Goal: Information Seeking & Learning: Learn about a topic

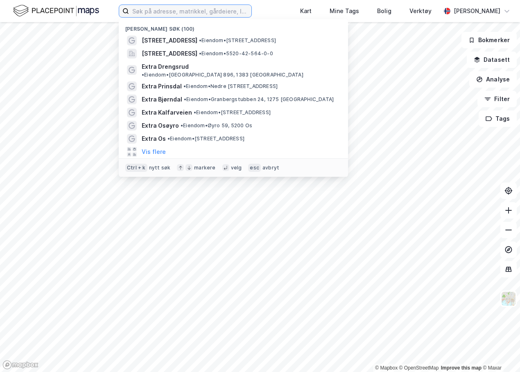
click at [173, 14] on body "Nylige søk (100) [STREET_ADDRESS] • Eiendom • [STREET_ADDRESS] [STREET_ADDRESS]…" at bounding box center [260, 186] width 520 height 372
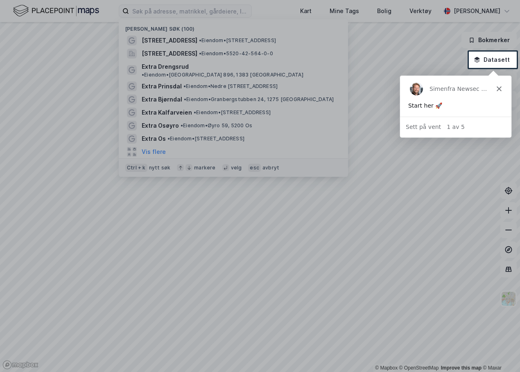
click at [147, 7] on div at bounding box center [260, 26] width 520 height 52
drag, startPoint x: 139, startPoint y: 9, endPoint x: 299, endPoint y: 48, distance: 164.3
click at [141, 10] on div at bounding box center [260, 26] width 520 height 52
click at [501, 90] on div "Simen fra Newsec Maps" at bounding box center [454, 88] width 111 height 26
click at [500, 89] on icon "Lukk" at bounding box center [498, 88] width 5 height 5
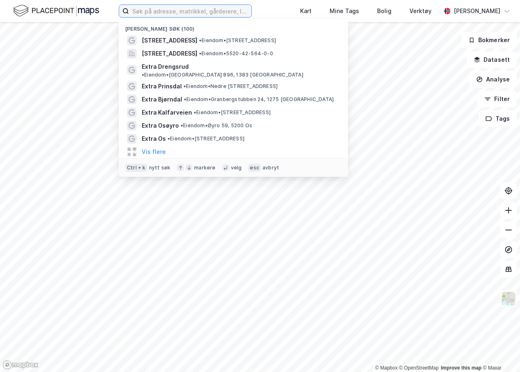
click at [183, 7] on input at bounding box center [190, 11] width 122 height 12
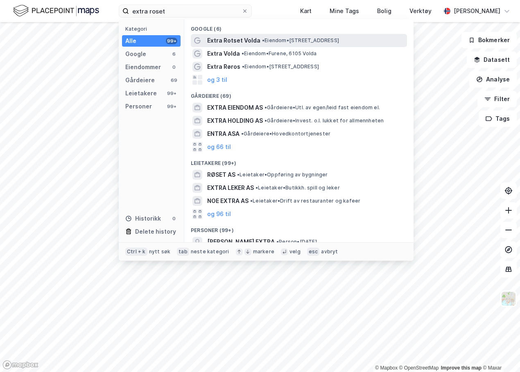
click at [247, 38] on span "Extra Rotset Volda" at bounding box center [233, 41] width 53 height 10
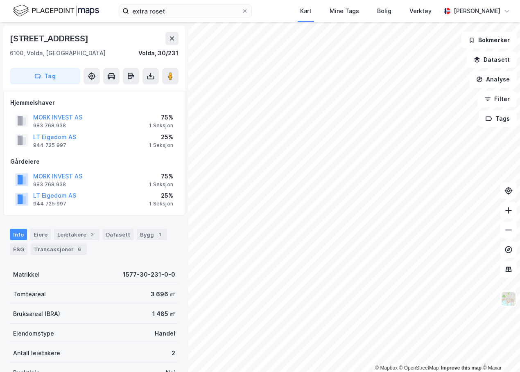
click at [26, 219] on div "Info Eiere Leietakere 2 Datasett Bygg 1 ESG Transaksjoner 6" at bounding box center [94, 238] width 188 height 39
click at [38, 49] on div "6100, Volda, [GEOGRAPHIC_DATA]" at bounding box center [58, 53] width 96 height 10
click at [155, 7] on input "extra roset" at bounding box center [185, 11] width 113 height 12
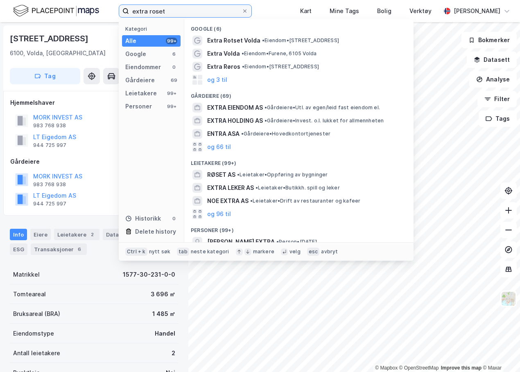
click at [155, 7] on input "extra roset" at bounding box center [185, 11] width 113 height 12
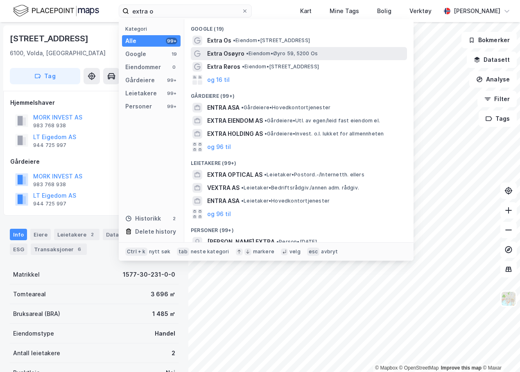
click at [255, 53] on span "• Eiendom • Øyro 59, 5200 Os" at bounding box center [282, 53] width 72 height 7
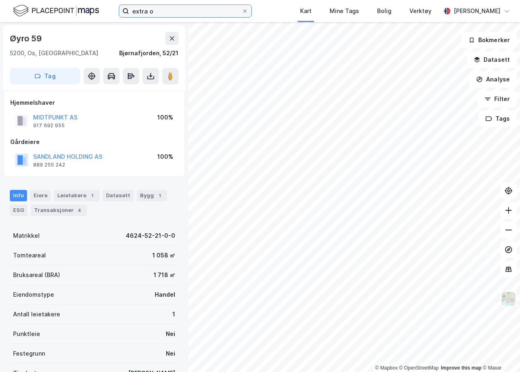
click at [158, 11] on input "extra o" at bounding box center [185, 11] width 113 height 12
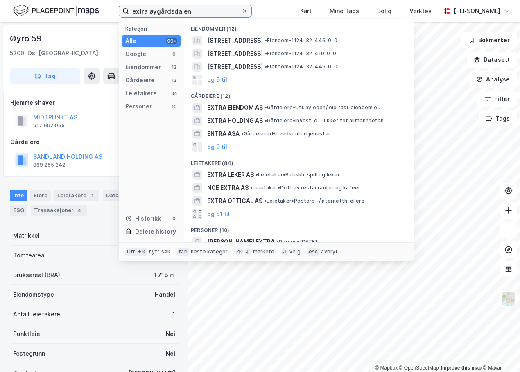
drag, startPoint x: 194, startPoint y: 10, endPoint x: 190, endPoint y: 11, distance: 4.5
click at [190, 11] on input "extra øygårdsdalen" at bounding box center [185, 11] width 113 height 12
click at [176, 11] on input "extra øygårdsdalen" at bounding box center [185, 11] width 113 height 12
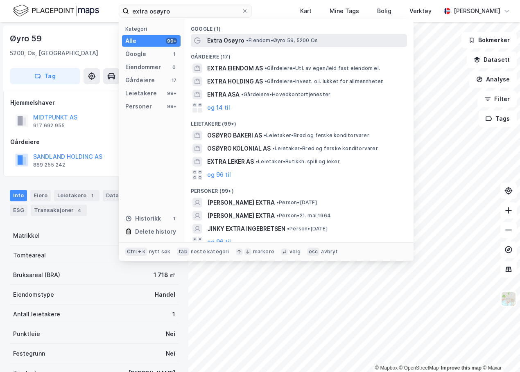
click at [283, 41] on span "• Eiendom • Øyro 59, 5200 Os" at bounding box center [282, 40] width 72 height 7
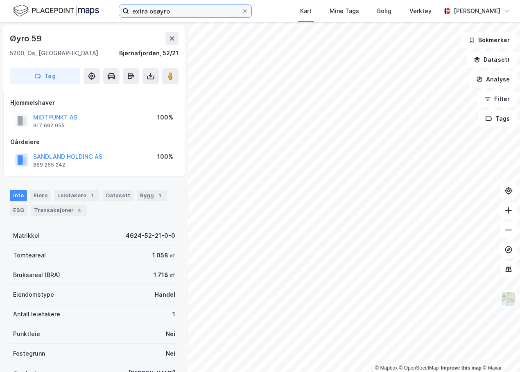
click at [162, 13] on input "extra osøyro" at bounding box center [185, 11] width 113 height 12
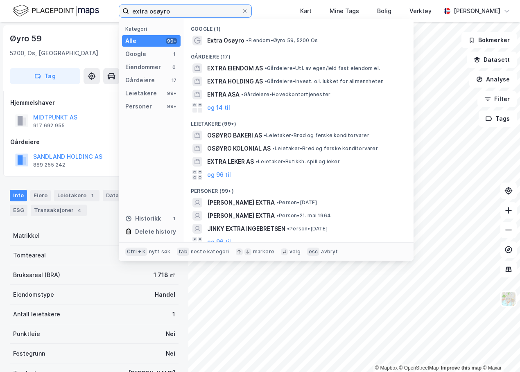
click at [162, 13] on input "extra osøyro" at bounding box center [185, 11] width 113 height 12
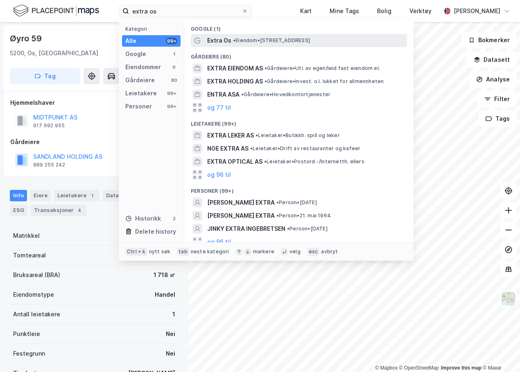
click at [244, 41] on span "• Eiendom • [STREET_ADDRESS]" at bounding box center [271, 40] width 77 height 7
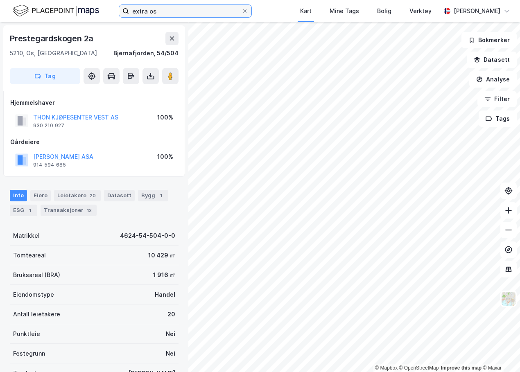
click at [165, 14] on input "extra os" at bounding box center [185, 11] width 113 height 12
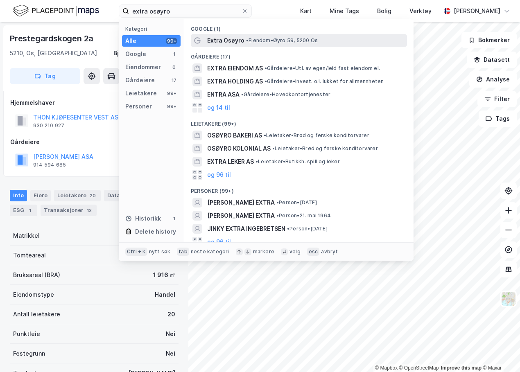
click at [266, 37] on span "• Eiendom • Øyro 59, 5200 Os" at bounding box center [282, 40] width 72 height 7
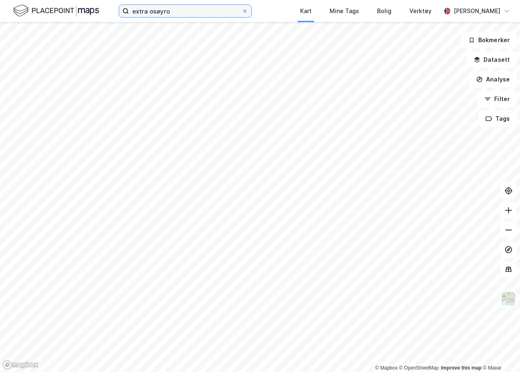
click at [160, 14] on input "extra osøyro" at bounding box center [185, 11] width 113 height 12
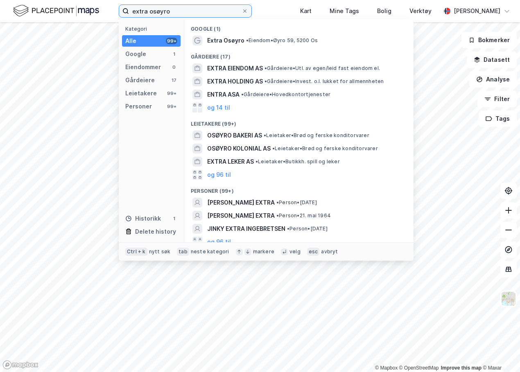
click at [164, 10] on input "extra osøyro" at bounding box center [185, 11] width 113 height 12
click at [164, 9] on input "extra osøyro" at bounding box center [185, 11] width 113 height 12
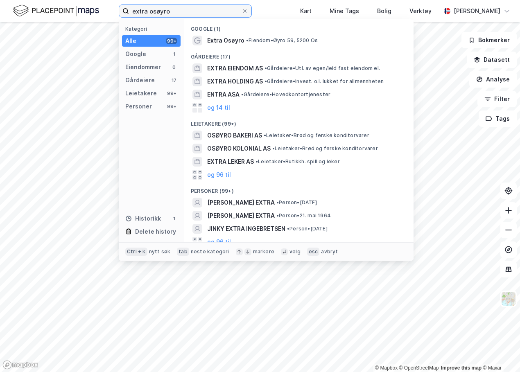
click at [164, 9] on input "extra osøyro" at bounding box center [185, 11] width 113 height 12
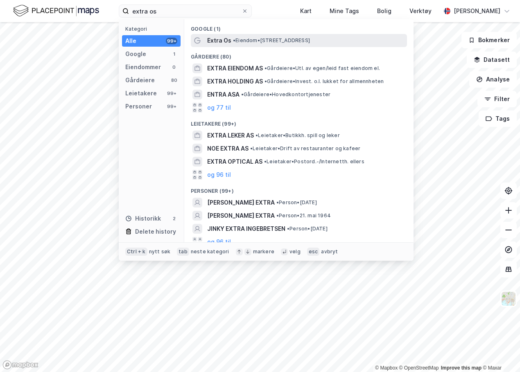
click at [219, 45] on div "Extra Os • Eiendom • [STREET_ADDRESS]" at bounding box center [299, 40] width 216 height 13
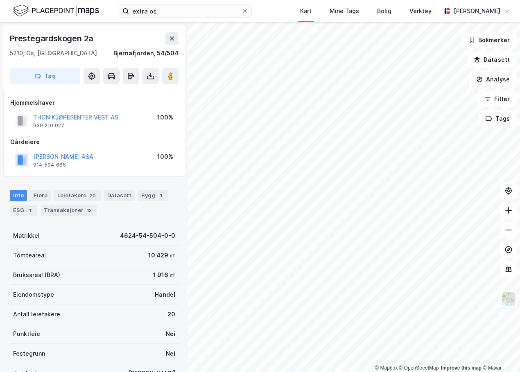
click at [382, 372] on html "extra os Kart Mine Tags Bolig Verktøy [PERSON_NAME] © Mapbox © OpenStreetMap Im…" at bounding box center [260, 186] width 520 height 372
click at [165, 8] on input "extra os" at bounding box center [185, 11] width 113 height 12
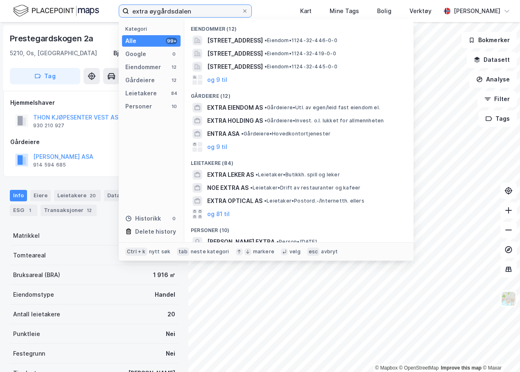
click at [165, 9] on input "extra øygårdsdalen" at bounding box center [185, 11] width 113 height 12
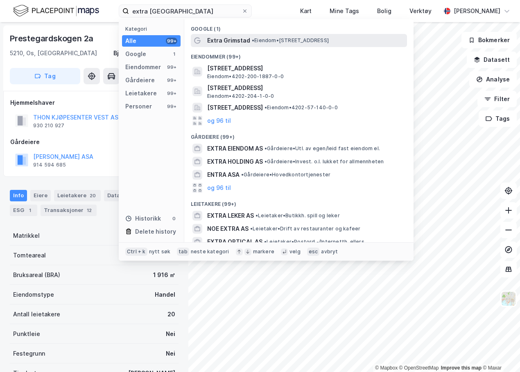
click at [254, 43] on span "• Eiendom • [STREET_ADDRESS]" at bounding box center [290, 40] width 77 height 7
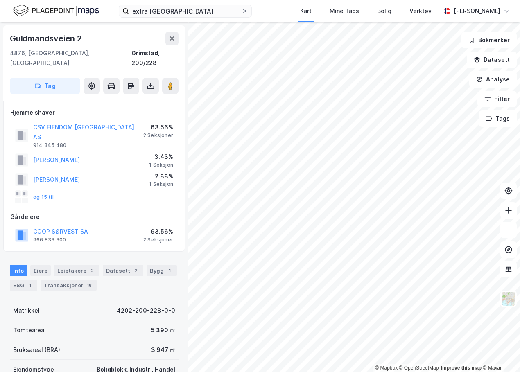
click at [136, 212] on div "Gårdeiere" at bounding box center [94, 217] width 168 height 10
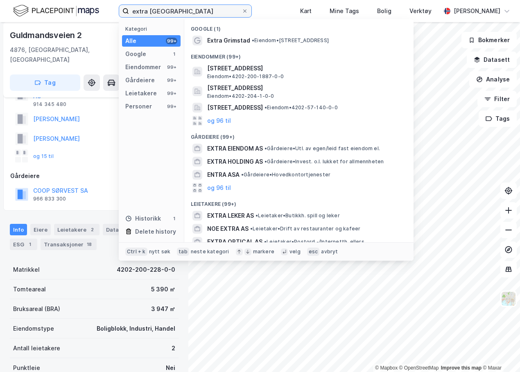
drag, startPoint x: 186, startPoint y: 10, endPoint x: 88, endPoint y: 10, distance: 97.8
click at [89, 10] on div "extra grimstad Kategori Alle 99+ Google 1 Eiendommer 99+ Gårdeiere 99+ Leietake…" at bounding box center [260, 11] width 520 height 22
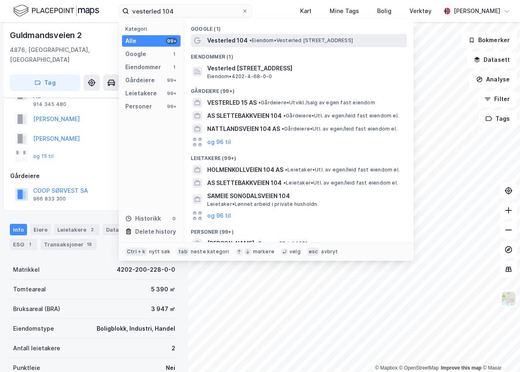
click at [287, 39] on span "• Eiendom • [STREET_ADDRESS]" at bounding box center [301, 40] width 104 height 7
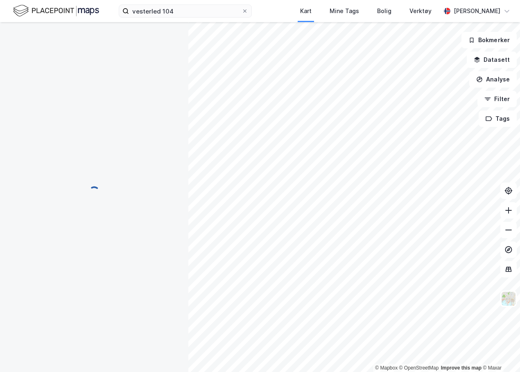
scroll to position [41, 0]
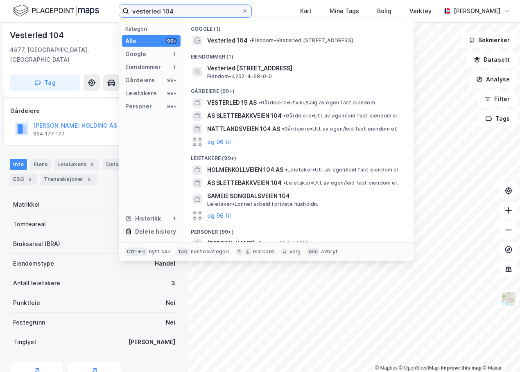
drag, startPoint x: 185, startPoint y: 14, endPoint x: 69, endPoint y: 14, distance: 115.8
click at [69, 14] on div "vesterled 104 Kategori Alle 99+ Google 1 Eiendommer 1 Gårdeiere 99+ Leietakere …" at bounding box center [260, 11] width 520 height 22
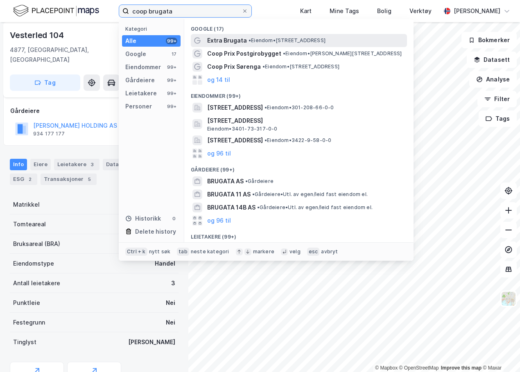
type input "coop brugata"
click at [260, 38] on span "• Eiendom • [STREET_ADDRESS]" at bounding box center [286, 40] width 77 height 7
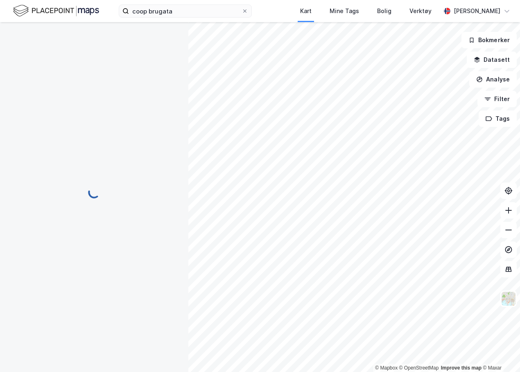
scroll to position [41, 0]
